Goal: Task Accomplishment & Management: Complete application form

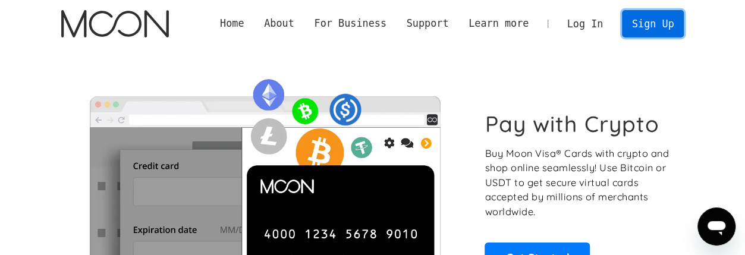
click at [650, 30] on link "Sign Up" at bounding box center [653, 23] width 62 height 27
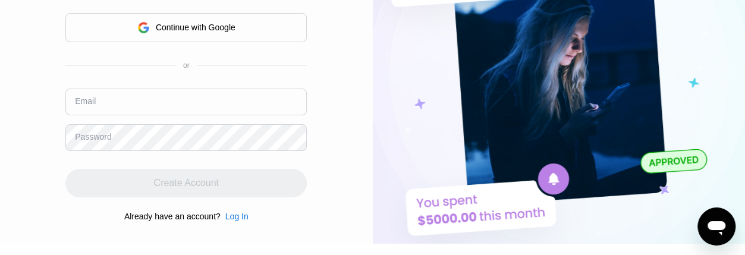
scroll to position [124, 0]
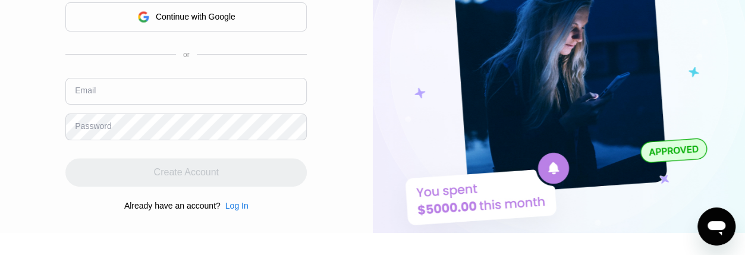
click at [251, 82] on input "text" at bounding box center [185, 91] width 241 height 27
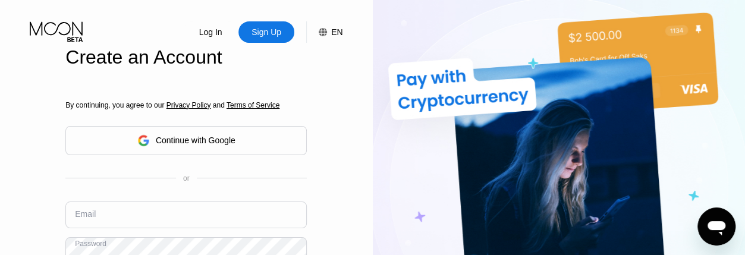
scroll to position [62, 0]
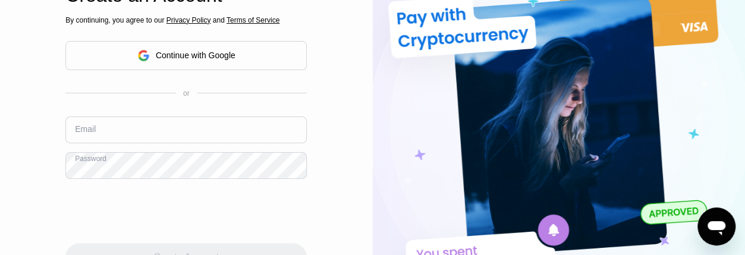
click at [241, 116] on input "text" at bounding box center [185, 129] width 241 height 27
click at [127, 116] on input "text" at bounding box center [185, 129] width 241 height 27
paste input "alanswebster@mailo.com"
click at [128, 116] on input "alanswebster@mailo.com" at bounding box center [185, 129] width 241 height 27
type input "alanswebster@mailo.com"
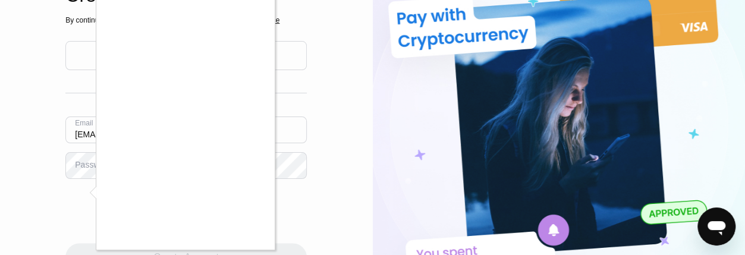
scroll to position [48, 0]
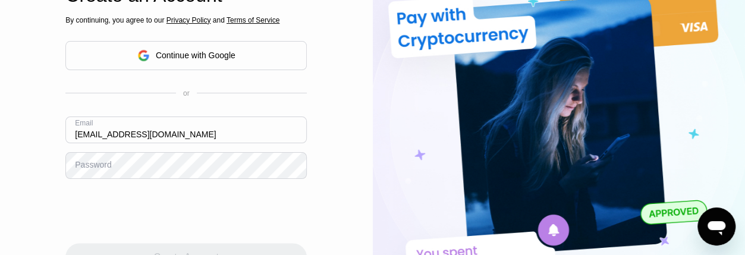
click at [87, 160] on div "Password" at bounding box center [93, 165] width 36 height 10
click at [96, 160] on div "Password" at bounding box center [93, 165] width 36 height 10
click at [93, 160] on div "Password" at bounding box center [93, 165] width 36 height 10
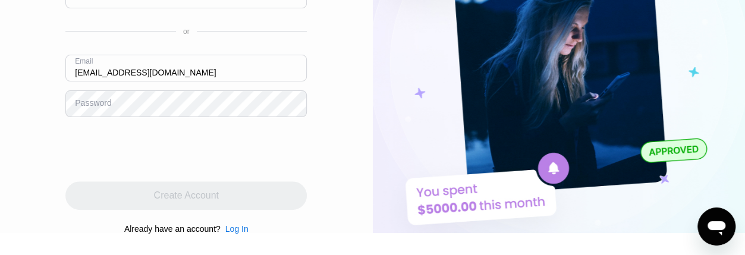
scroll to position [185, 0]
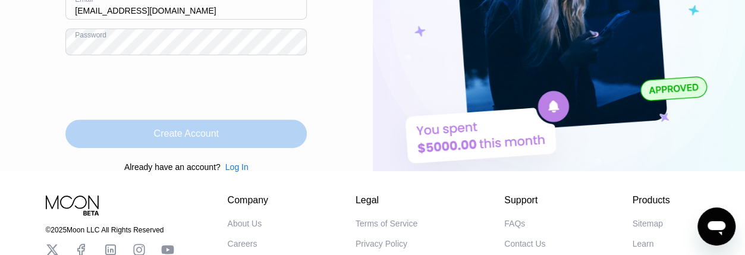
click at [182, 128] on div "Create Account" at bounding box center [186, 134] width 65 height 12
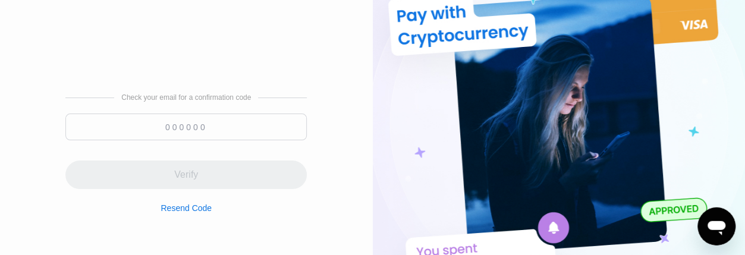
scroll to position [62, 0]
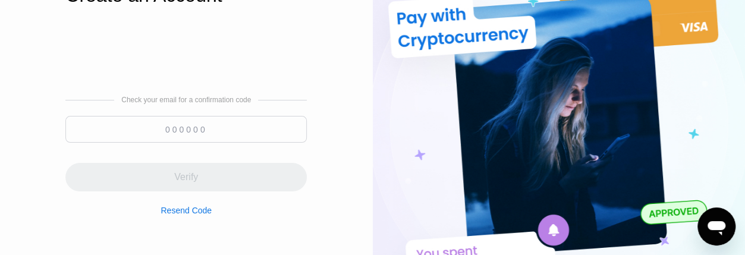
click at [235, 116] on input at bounding box center [185, 129] width 241 height 27
click at [154, 116] on input at bounding box center [185, 129] width 241 height 27
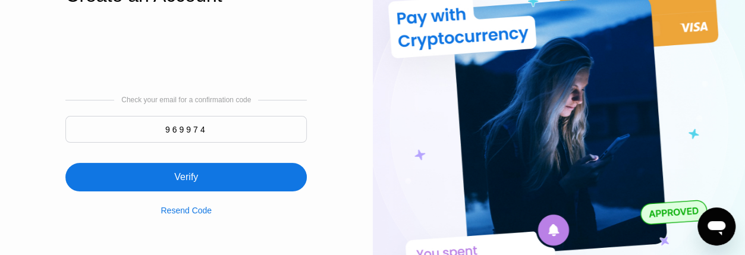
type input "969974"
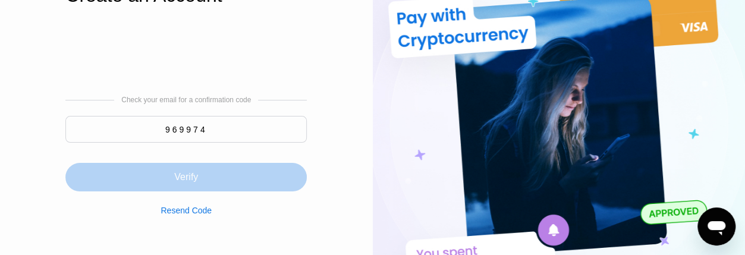
click at [181, 171] on div "Verify" at bounding box center [186, 177] width 24 height 12
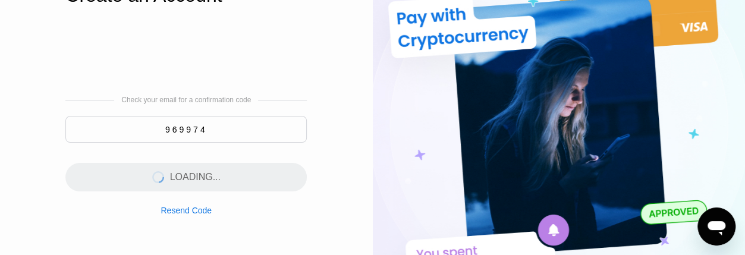
scroll to position [0, 0]
